Goal: Entertainment & Leisure: Browse casually

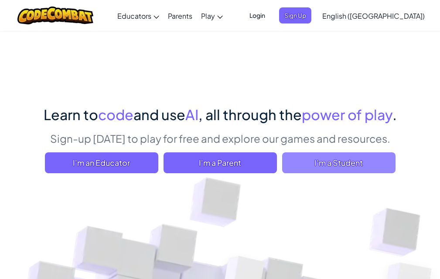
click at [368, 162] on span "I'm a Student" at bounding box center [338, 162] width 113 height 21
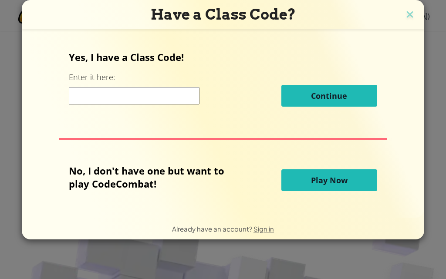
click at [298, 169] on button "Play Now" at bounding box center [329, 180] width 96 height 22
click at [355, 176] on button "Play Now" at bounding box center [329, 180] width 96 height 22
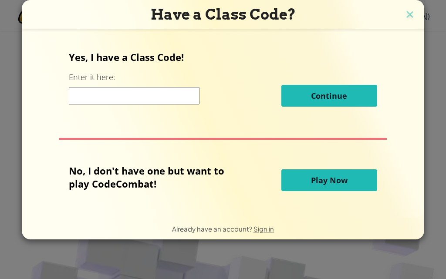
click at [355, 176] on button "Play Now" at bounding box center [329, 180] width 96 height 22
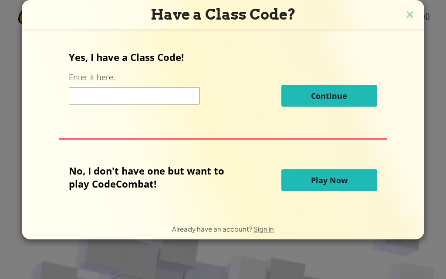
click at [357, 176] on button "Play Now" at bounding box center [329, 180] width 96 height 22
click at [358, 176] on button "Play Now" at bounding box center [329, 180] width 96 height 22
click at [317, 93] on span "Continue" at bounding box center [329, 96] width 36 height 10
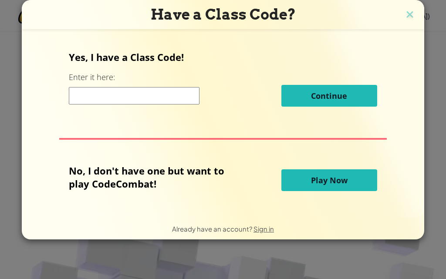
click at [317, 94] on span "Continue" at bounding box center [329, 96] width 36 height 10
click at [149, 89] on input at bounding box center [134, 95] width 131 height 17
type input "p"
click at [332, 93] on span "Continue" at bounding box center [329, 96] width 36 height 10
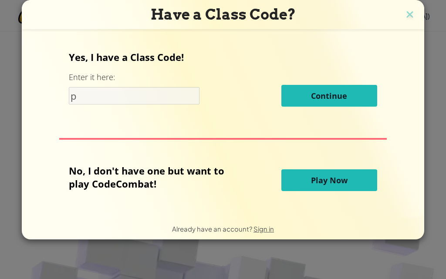
click at [319, 181] on span "Play Now" at bounding box center [329, 180] width 37 height 10
click at [312, 176] on span "Play Now" at bounding box center [329, 180] width 37 height 10
click at [306, 172] on button "Play Now" at bounding box center [329, 180] width 96 height 22
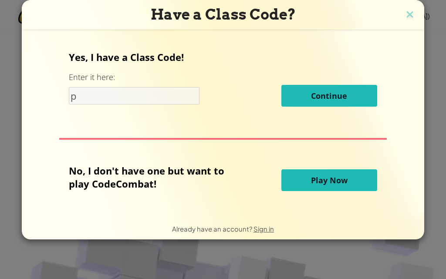
click at [314, 182] on span "Play Now" at bounding box center [329, 180] width 37 height 10
click at [312, 180] on span "Play Now" at bounding box center [329, 180] width 37 height 10
click at [304, 176] on button "Play Now" at bounding box center [329, 180] width 96 height 22
click at [305, 177] on button "Play Now" at bounding box center [329, 180] width 96 height 22
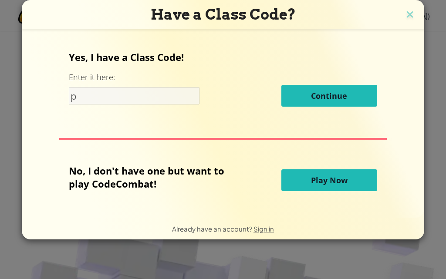
click at [311, 188] on button "Play Now" at bounding box center [329, 180] width 96 height 22
click at [310, 187] on button "Play Now" at bounding box center [329, 180] width 96 height 22
drag, startPoint x: 297, startPoint y: 183, endPoint x: 272, endPoint y: 170, distance: 28.4
click at [272, 170] on div "No, I don't have one but want to play CodeCombat!" at bounding box center [175, 180] width 212 height 32
drag, startPoint x: 264, startPoint y: 161, endPoint x: 269, endPoint y: 57, distance: 103.8
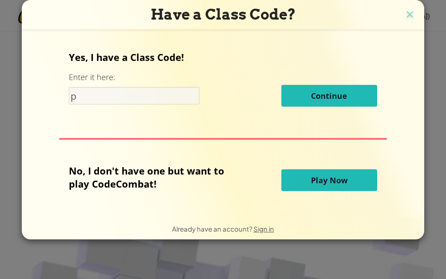
click at [269, 57] on p "Yes, I have a Class Code!" at bounding box center [223, 57] width 308 height 13
click at [338, 181] on span "Play Now" at bounding box center [329, 180] width 37 height 10
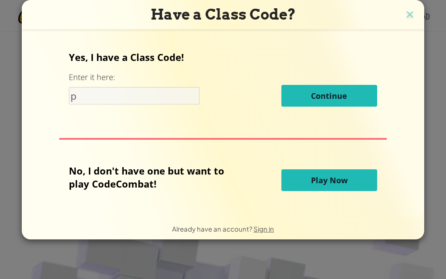
click at [338, 181] on span "Play Now" at bounding box center [329, 180] width 37 height 10
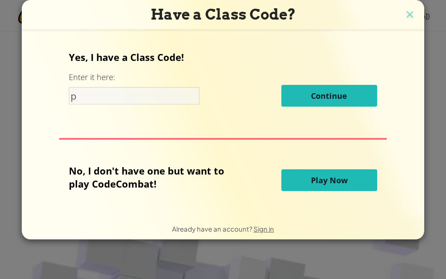
click at [338, 181] on span "Play Now" at bounding box center [329, 180] width 37 height 10
click at [348, 183] on button "Play Now" at bounding box center [329, 180] width 96 height 22
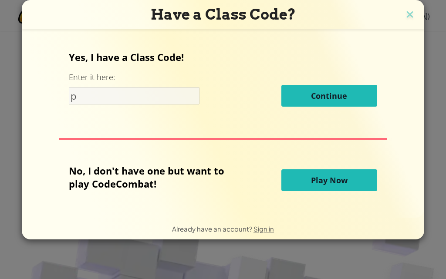
click at [348, 183] on button "Play Now" at bounding box center [329, 180] width 96 height 22
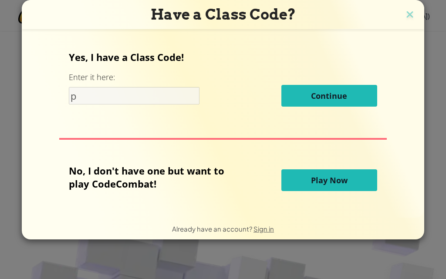
click at [348, 183] on button "Play Now" at bounding box center [329, 180] width 96 height 22
click at [335, 178] on span "Play Now" at bounding box center [329, 180] width 37 height 10
drag, startPoint x: 335, startPoint y: 178, endPoint x: 203, endPoint y: 117, distance: 146.2
click at [325, 173] on button "Play Now" at bounding box center [329, 180] width 96 height 22
